Goal: Transaction & Acquisition: Purchase product/service

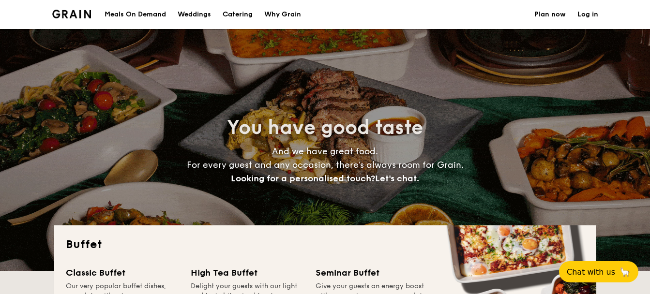
select select
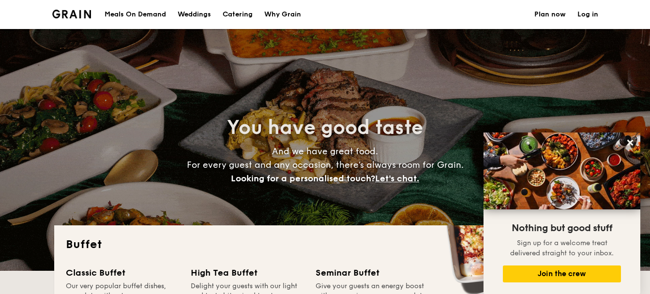
click at [237, 14] on h1 "Catering" at bounding box center [238, 14] width 30 height 29
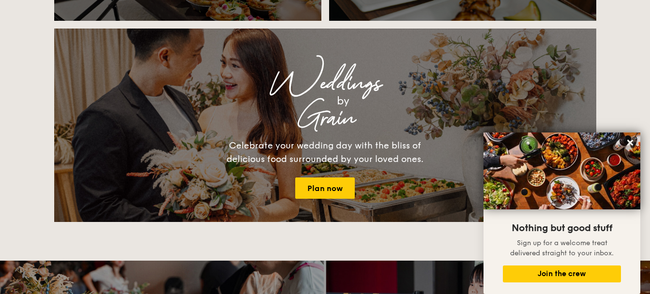
scroll to position [1064, 0]
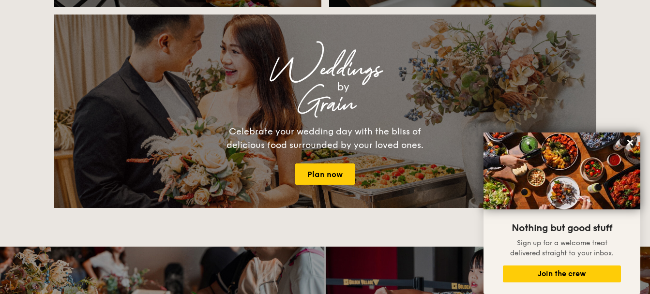
click at [612, 102] on div "Buffet Classic Buffet Our very popular buffet dishes, complete with set-up. Sta…" at bounding box center [325, 105] width 650 height 1889
click at [630, 142] on icon at bounding box center [630, 143] width 6 height 6
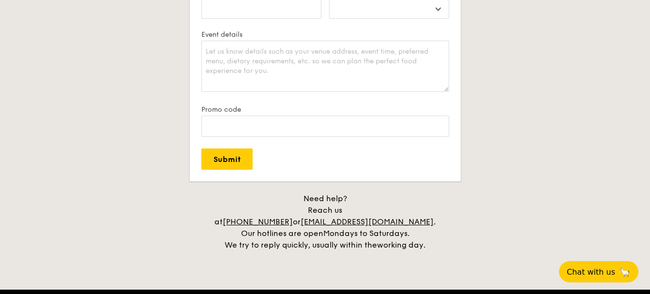
scroll to position [2032, 0]
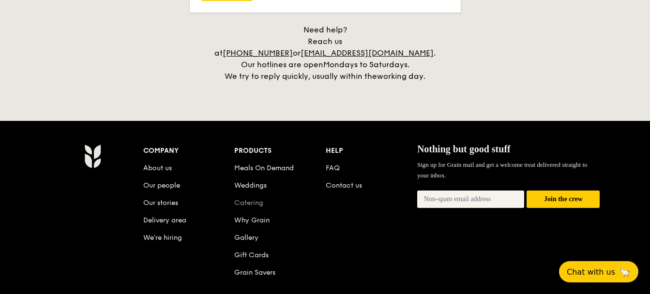
click at [251, 199] on link "Catering" at bounding box center [248, 203] width 29 height 8
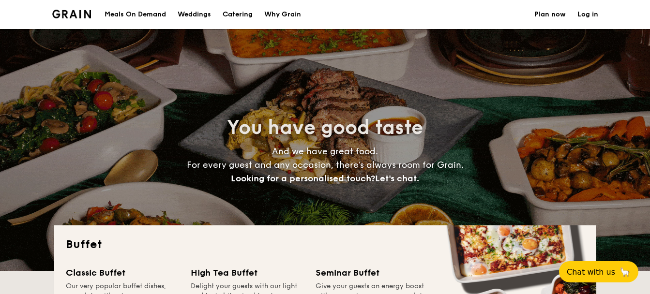
select select
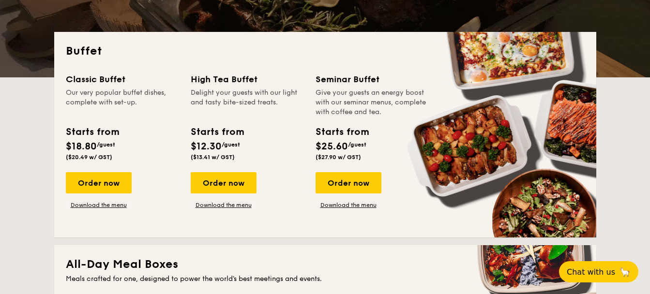
scroll to position [194, 0]
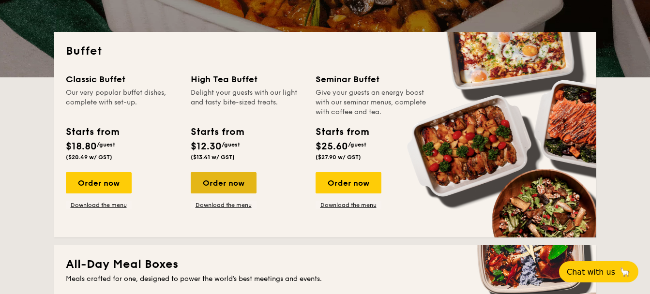
click at [226, 189] on div "Order now" at bounding box center [224, 182] width 66 height 21
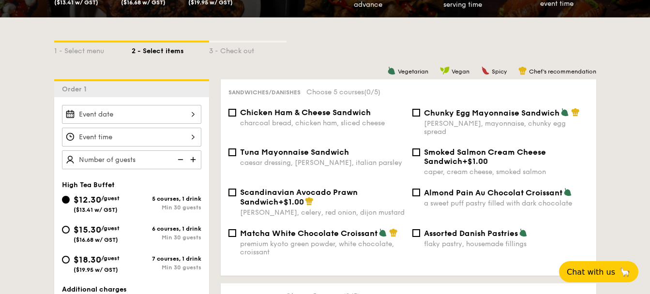
scroll to position [242, 0]
